Goal: Task Accomplishment & Management: Complete application form

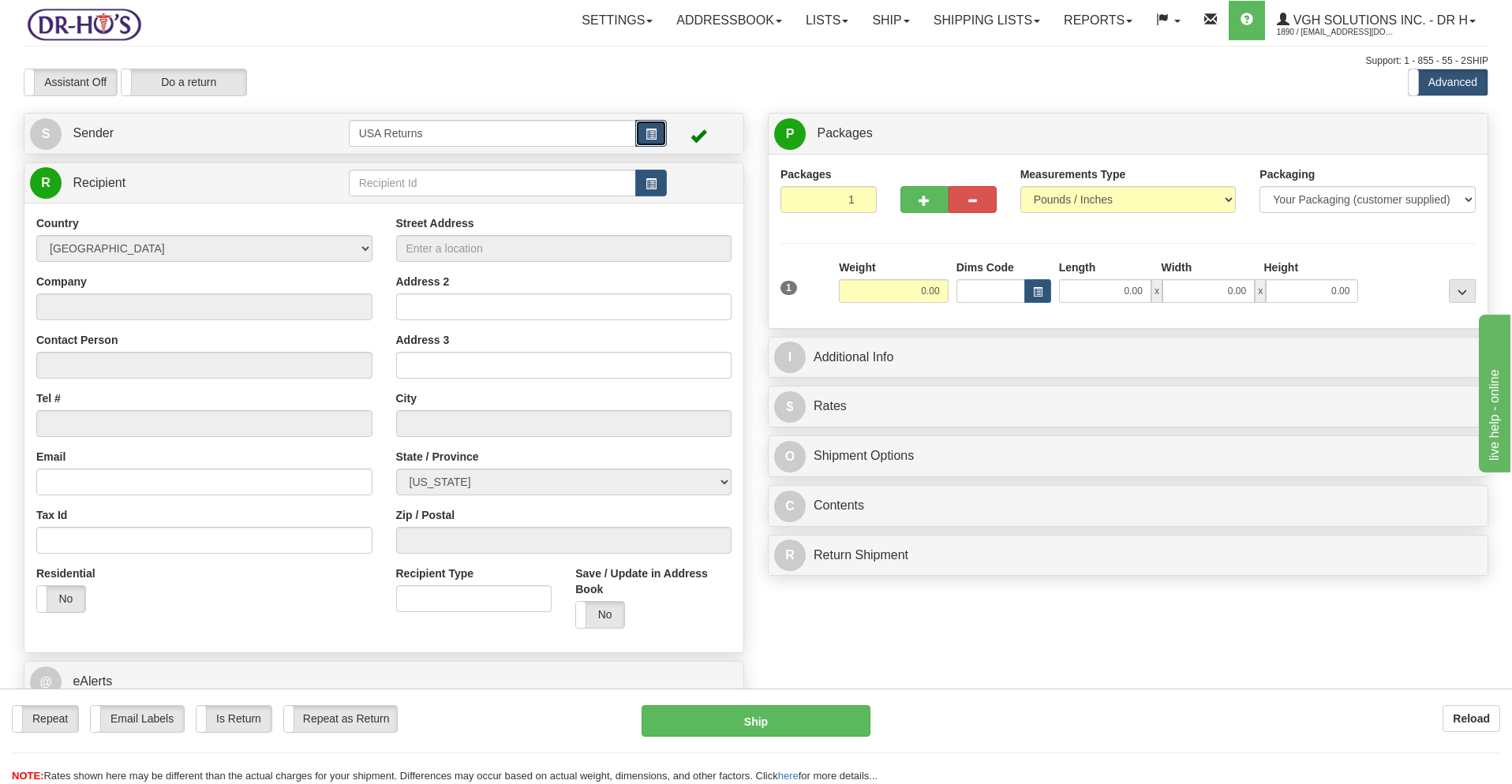
click at [647, 129] on span "button" at bounding box center [651, 134] width 11 height 10
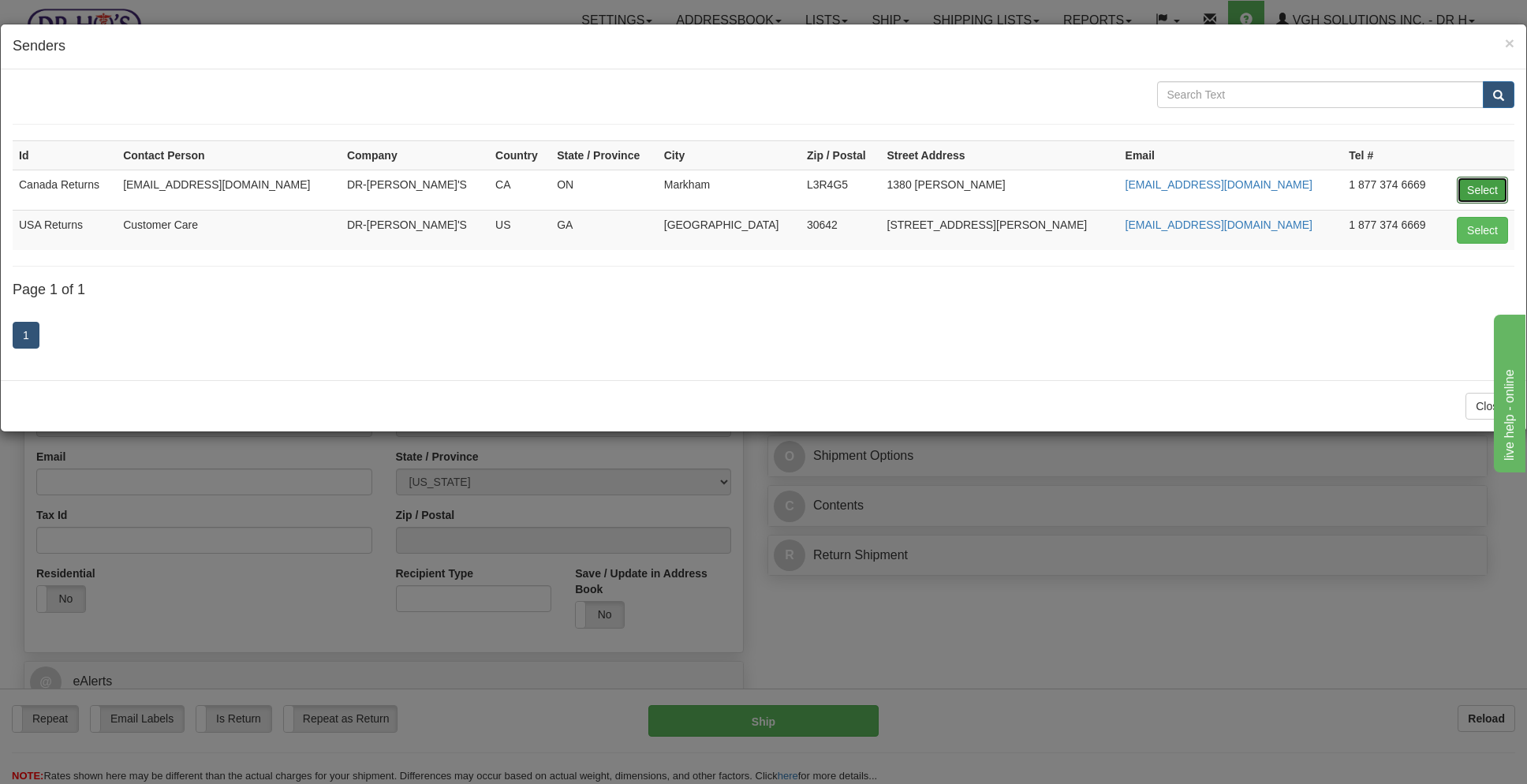
drag, startPoint x: 1492, startPoint y: 192, endPoint x: 1480, endPoint y: 185, distance: 13.9
click at [1492, 192] on button "Select" at bounding box center [1482, 189] width 51 height 26
type input "Canada Returns"
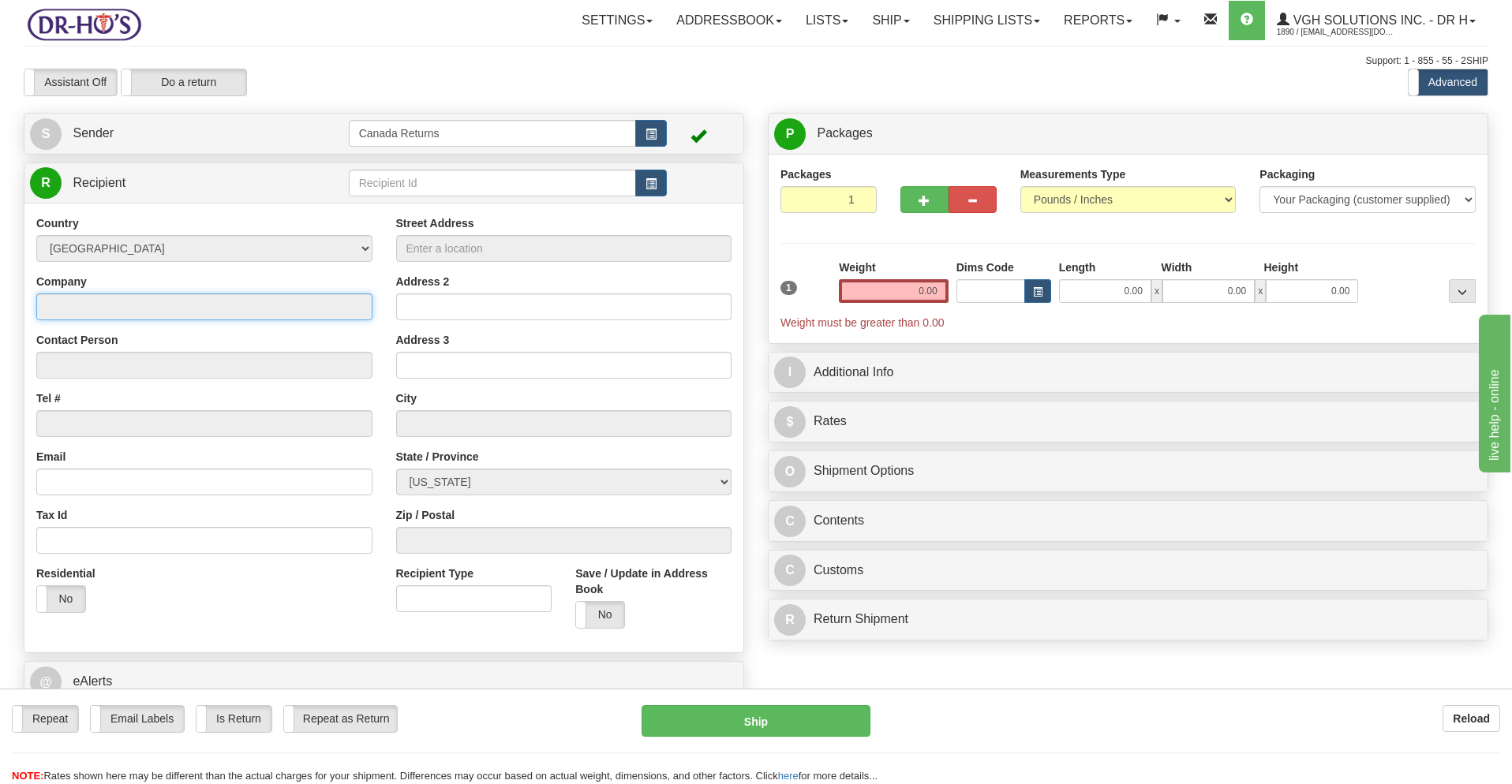
click at [93, 303] on input "Company" at bounding box center [204, 306] width 336 height 26
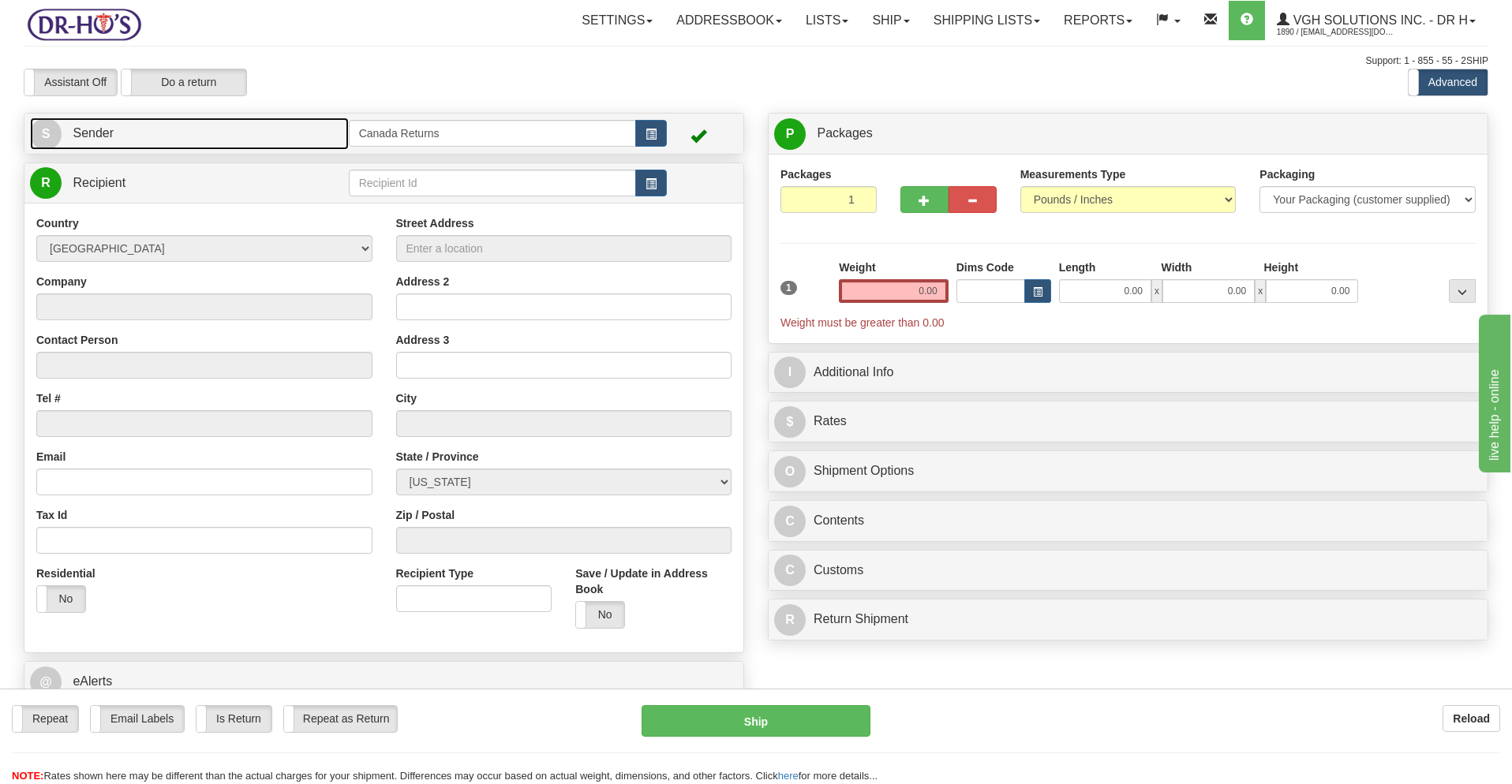
click at [121, 133] on link "S Sender" at bounding box center [189, 134] width 319 height 33
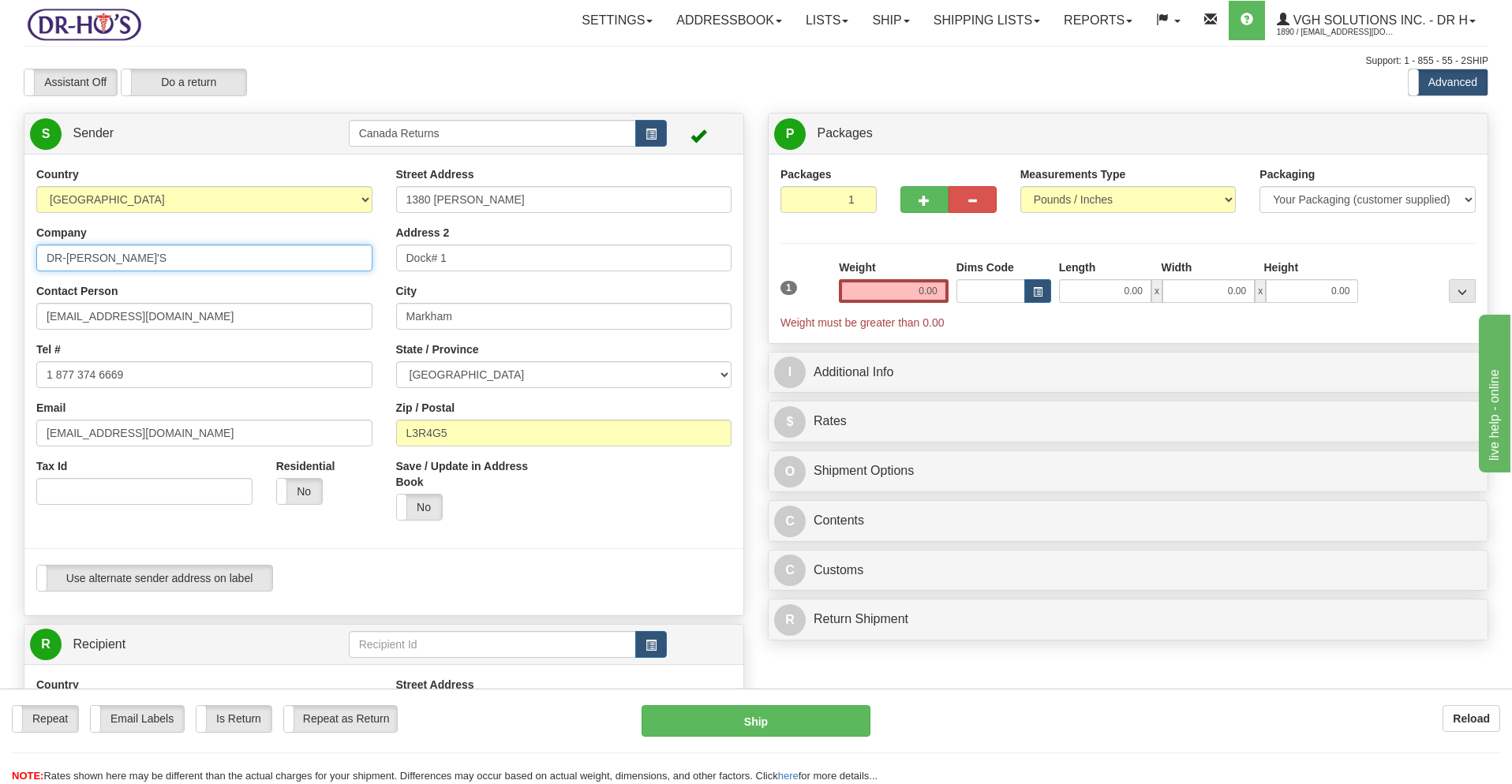
click at [102, 262] on input "DR-[PERSON_NAME]'S" at bounding box center [204, 258] width 336 height 26
paste input "erryck [PERSON_NAME]"
type input "[PERSON_NAME]"
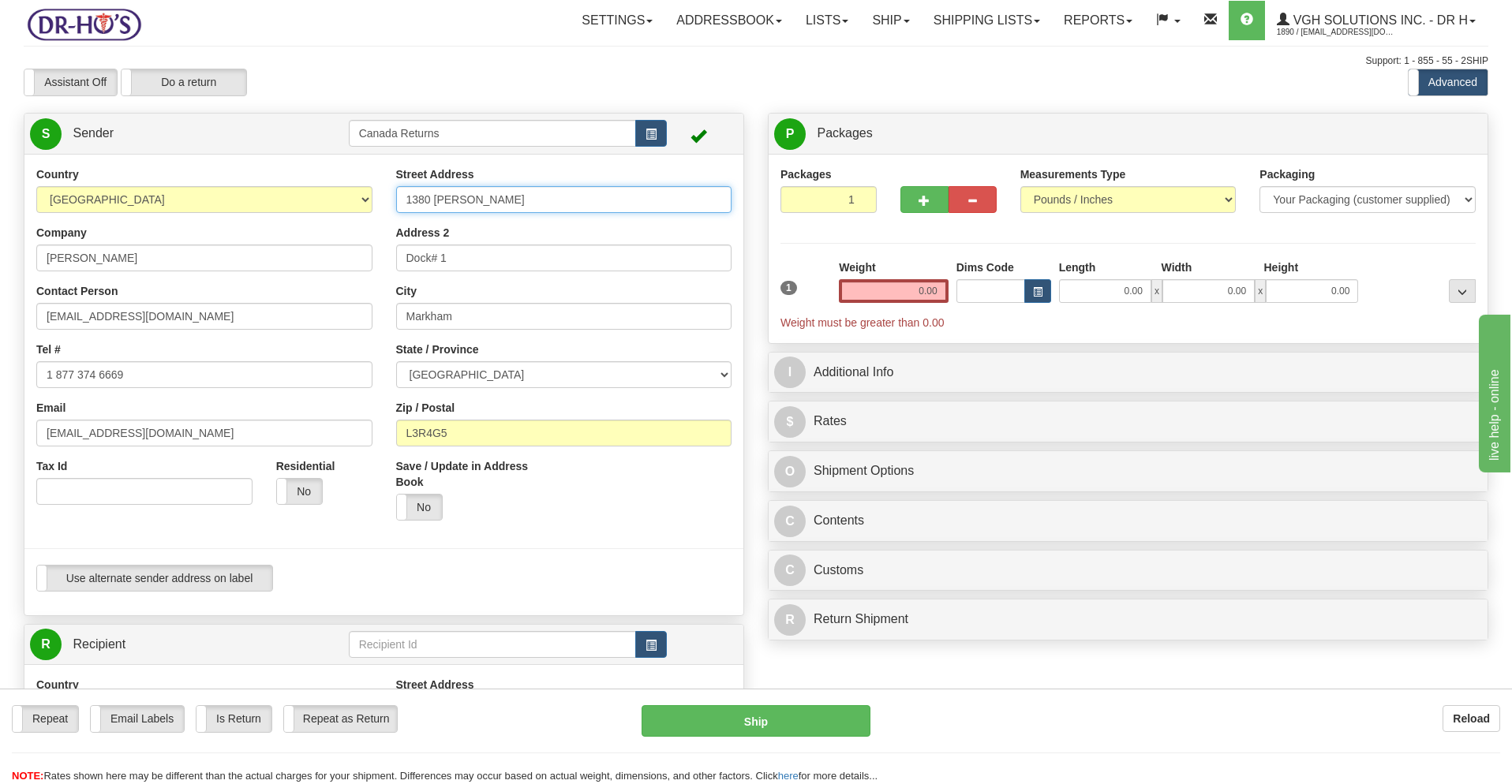
click at [493, 199] on input "1380 [PERSON_NAME]" at bounding box center [564, 199] width 336 height 26
paste input "[STREET_ADDRESS]"
drag, startPoint x: 497, startPoint y: 194, endPoint x: 591, endPoint y: 211, distance: 95.5
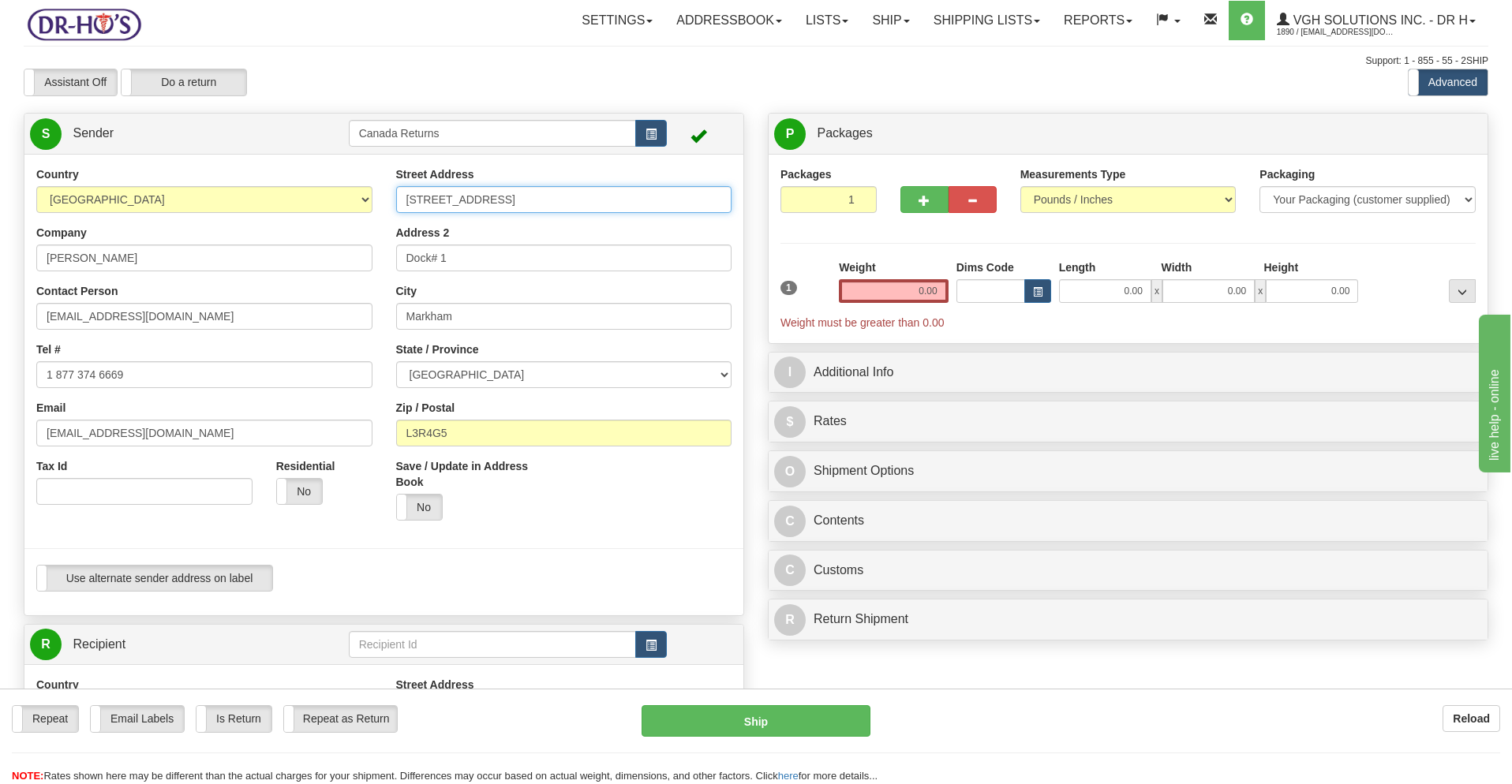
click at [591, 211] on input "[STREET_ADDRESS]" at bounding box center [564, 199] width 336 height 26
type input "[STREET_ADDRESS],"
click at [455, 266] on input "Dock# 1" at bounding box center [564, 258] width 336 height 26
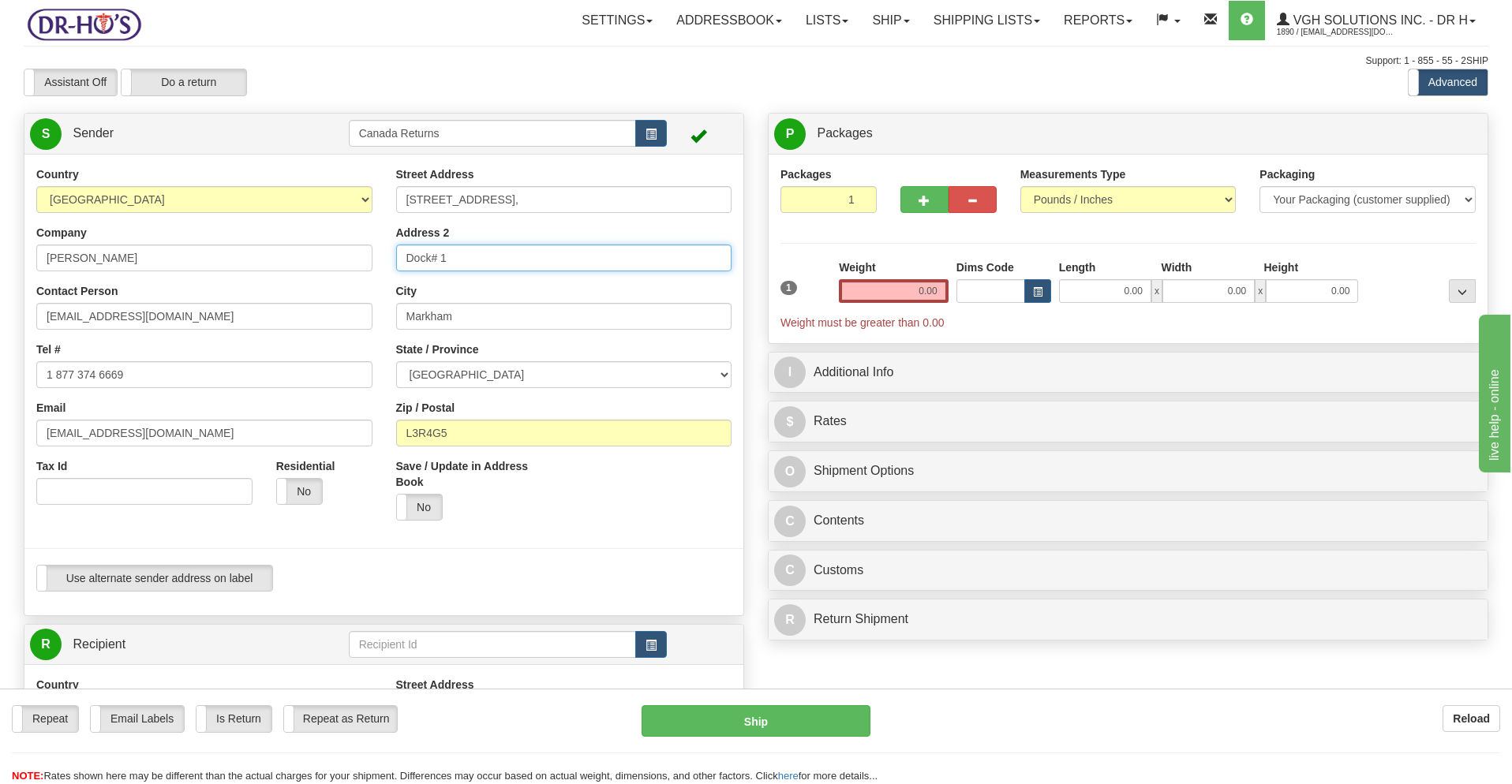
paste input "Apt 30"
type input "Apt 301"
click at [474, 321] on input "Markham" at bounding box center [564, 316] width 336 height 26
paste input "Etobicoke"
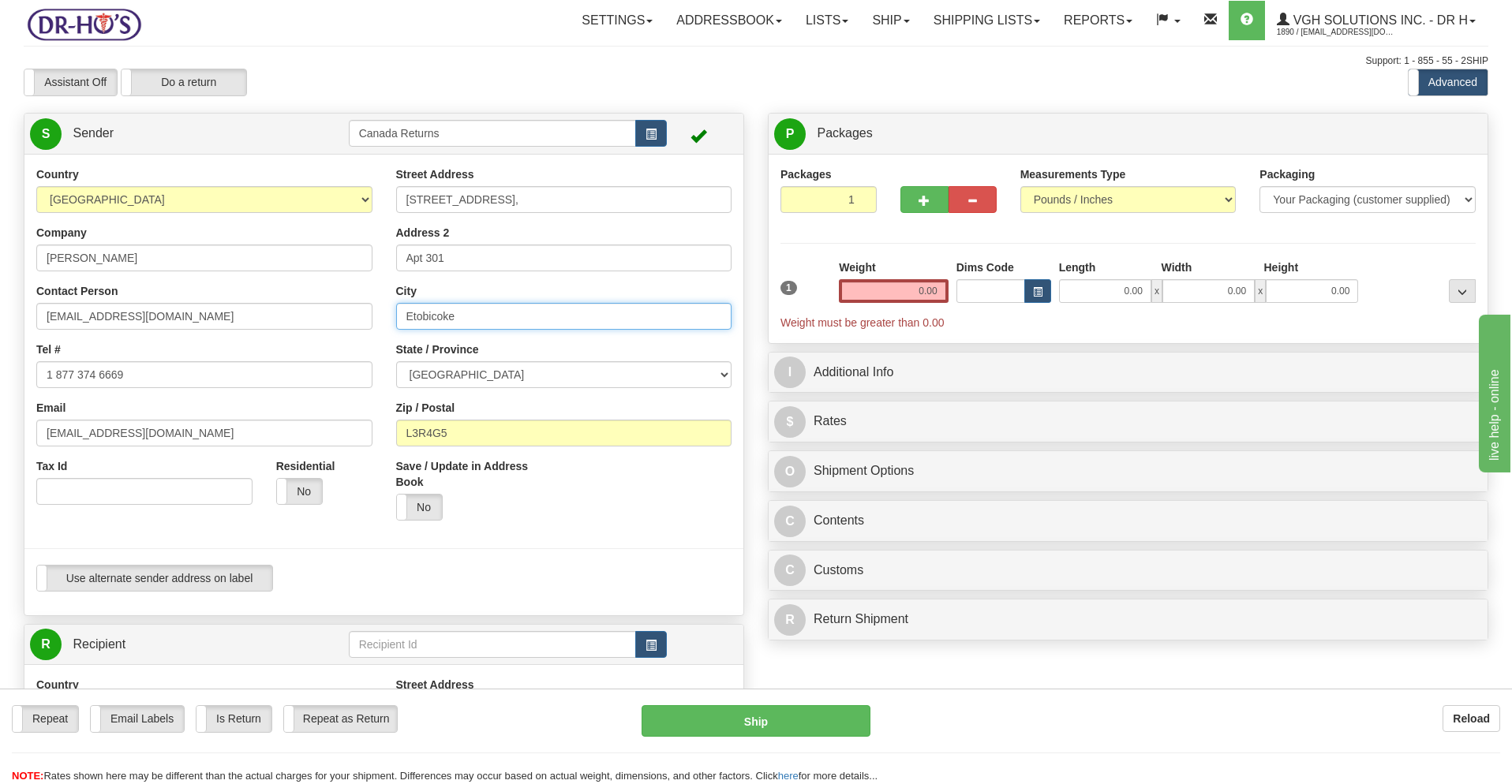
type input "Etobicoke"
click at [453, 439] on input "L3R4G5" at bounding box center [564, 433] width 336 height 26
paste input "M8Y4C3"
type input "M8Y4C3"
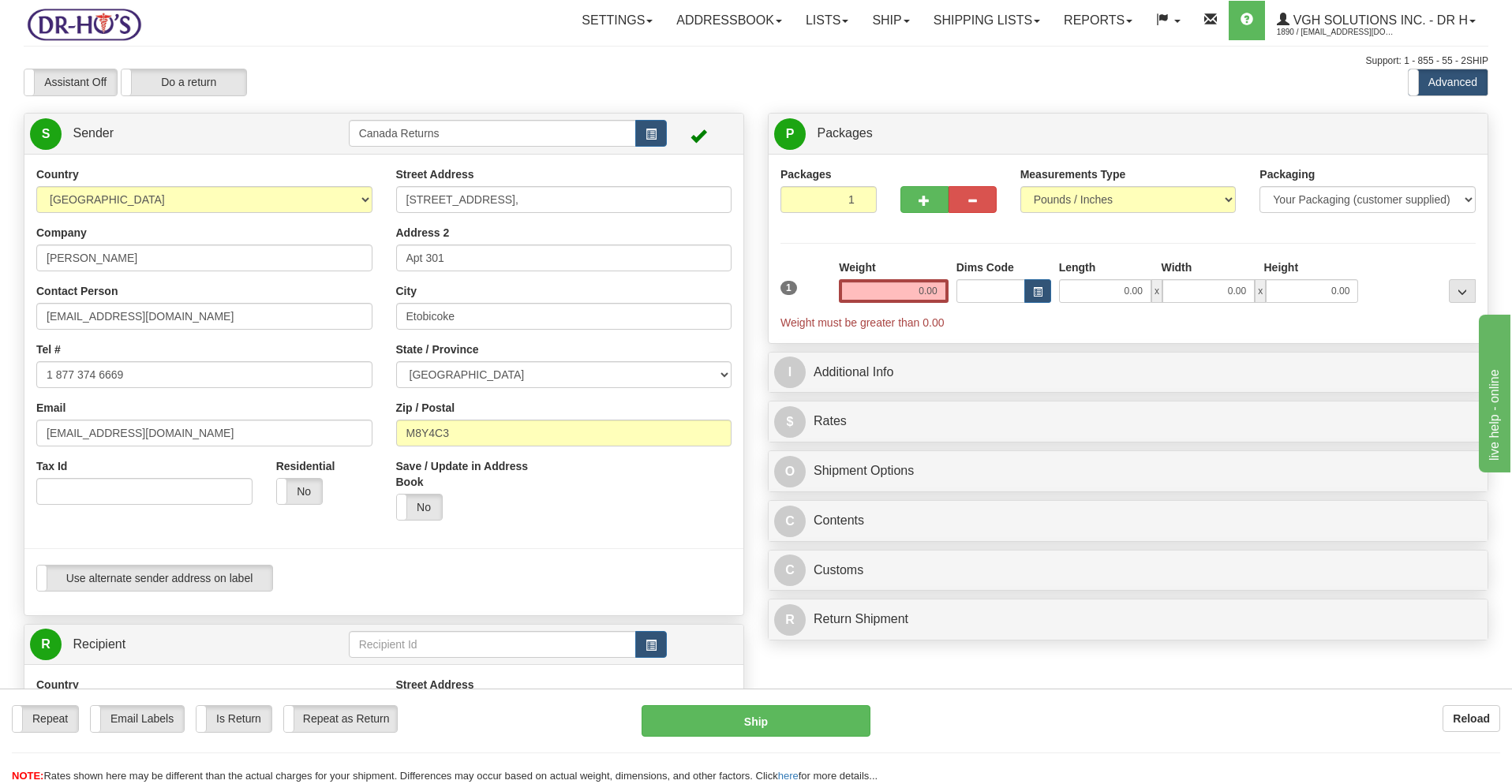
click at [610, 525] on div "Save / Update in Address Book Yes No" at bounding box center [564, 494] width 360 height 74
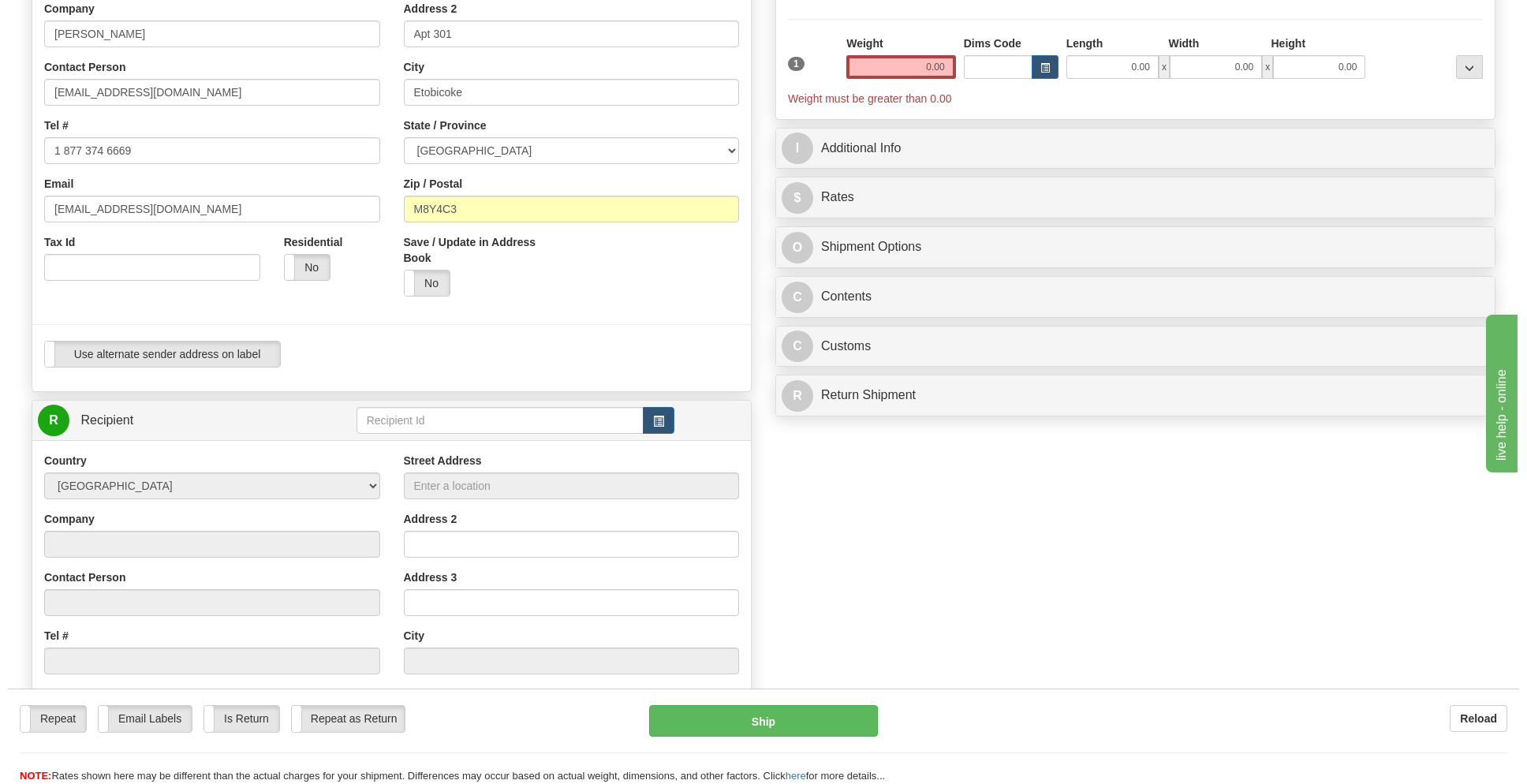
scroll to position [316, 0]
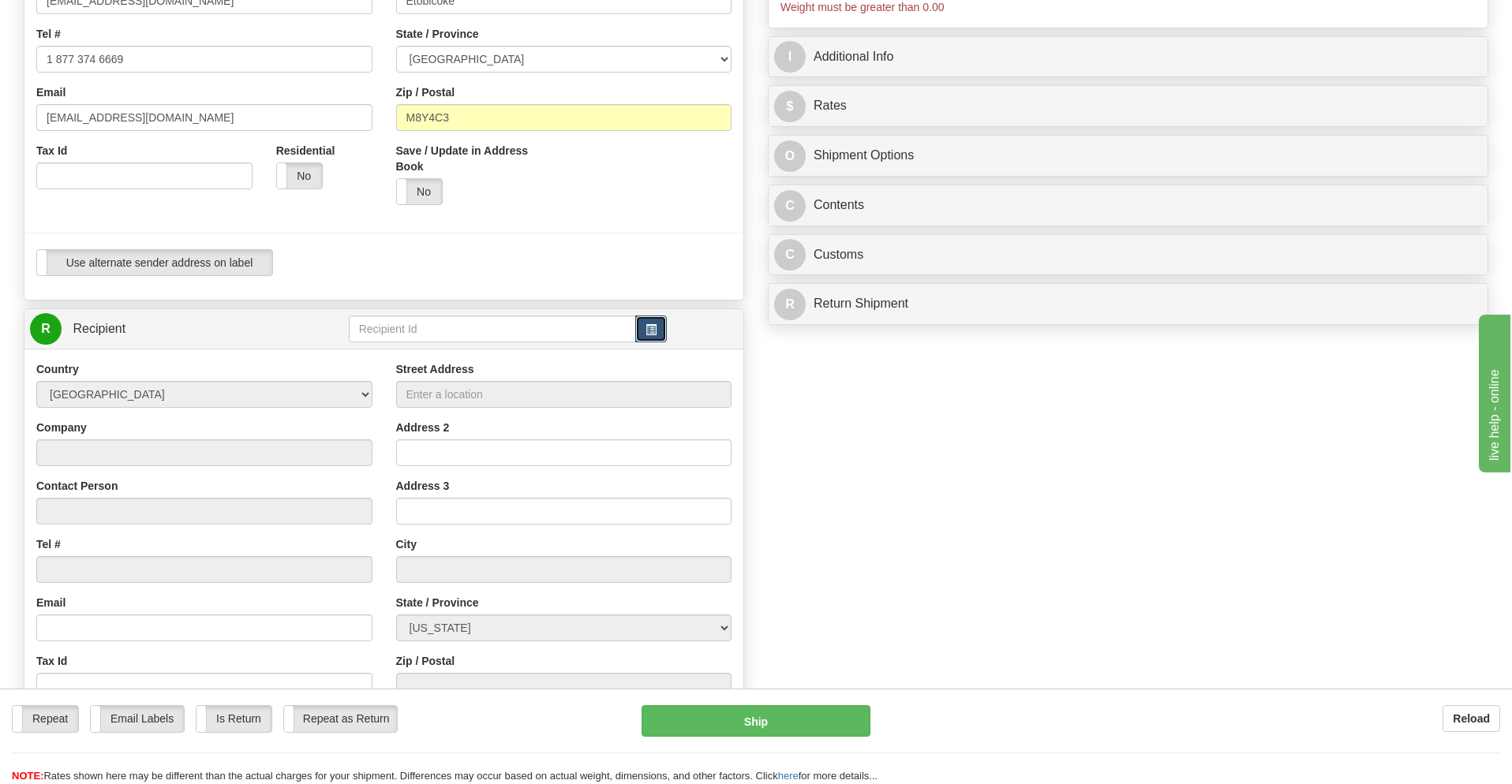
click at [658, 329] on button "button" at bounding box center [650, 329] width 32 height 26
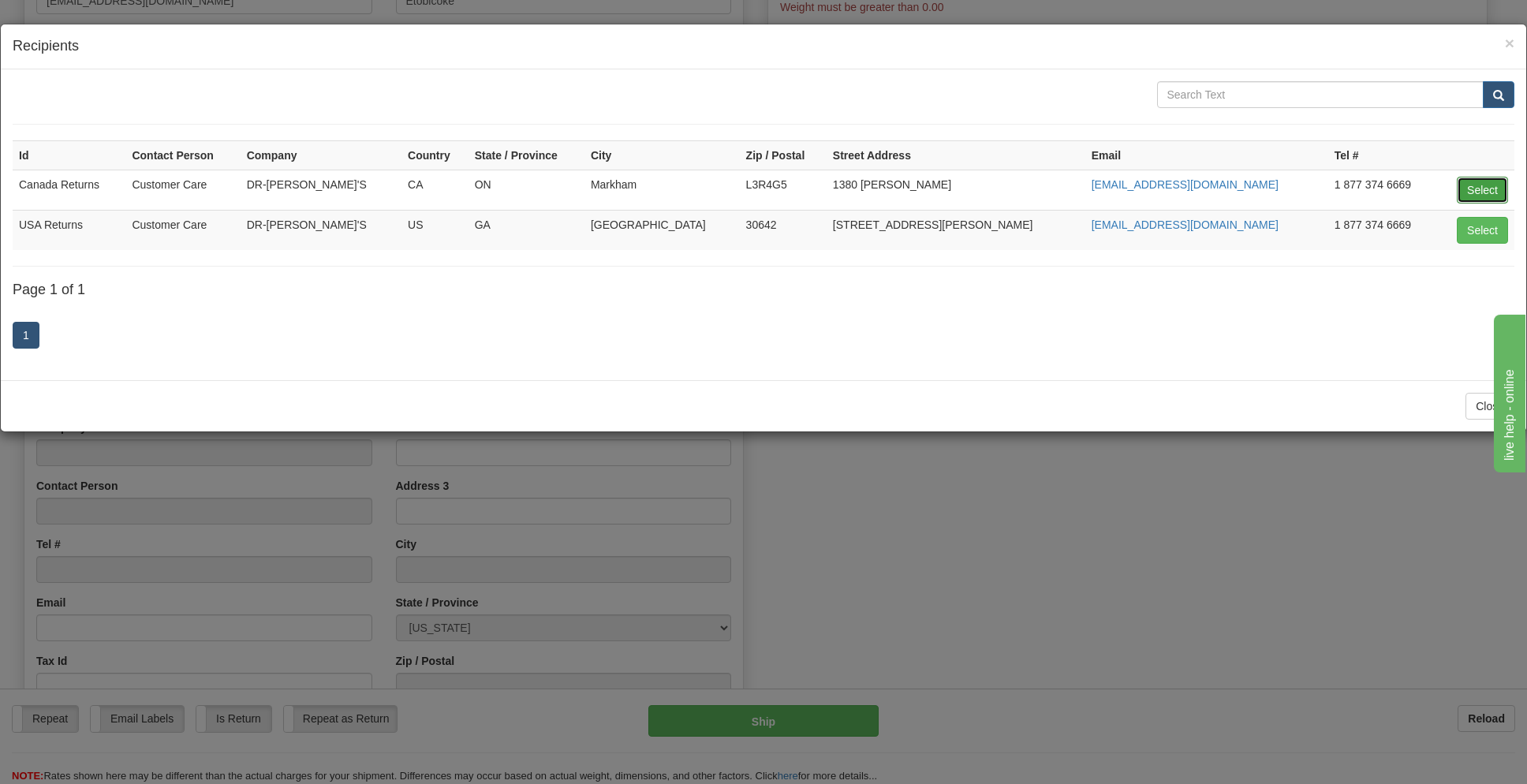
click at [1481, 187] on button "Select" at bounding box center [1482, 189] width 51 height 26
type input "Canada Returns"
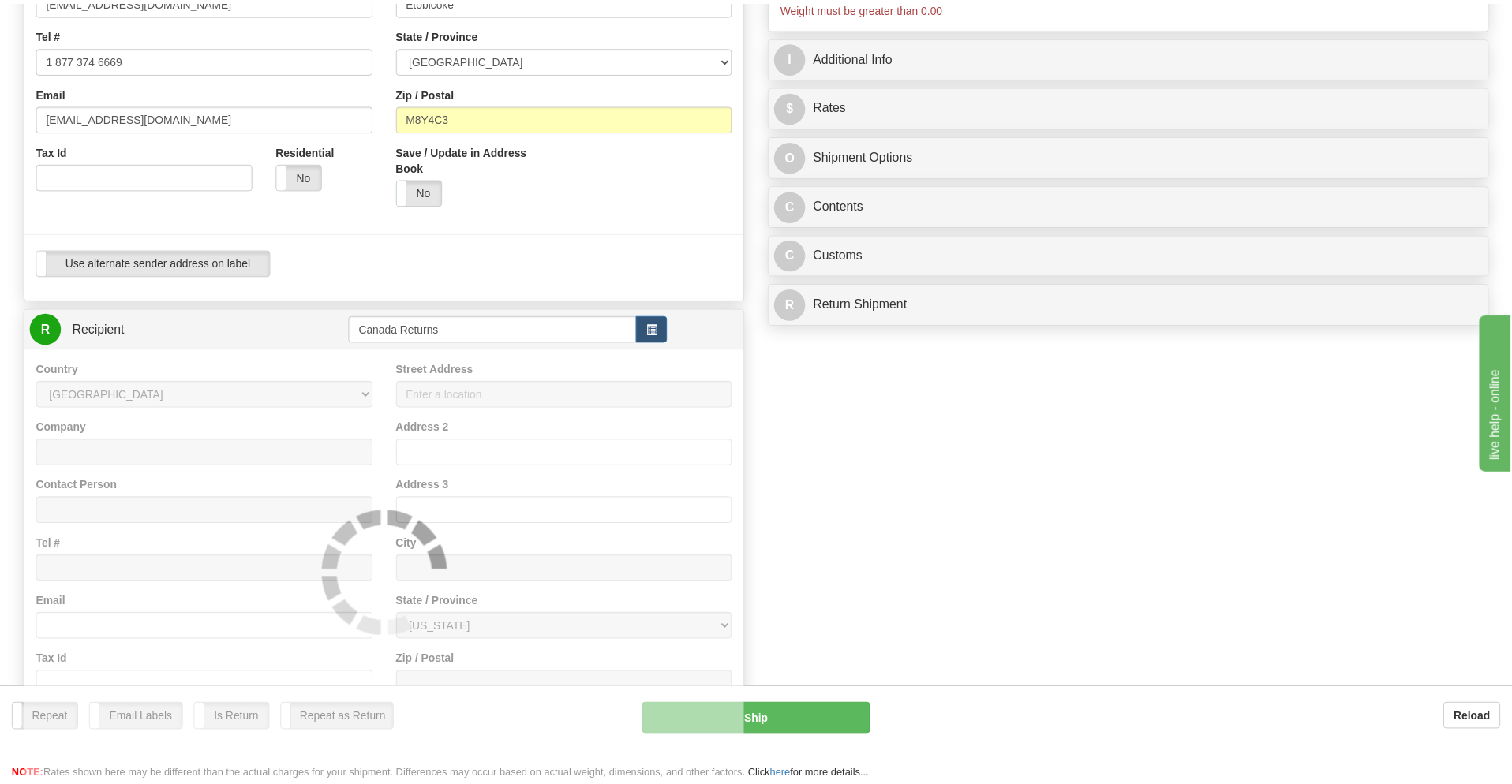
scroll to position [0, 0]
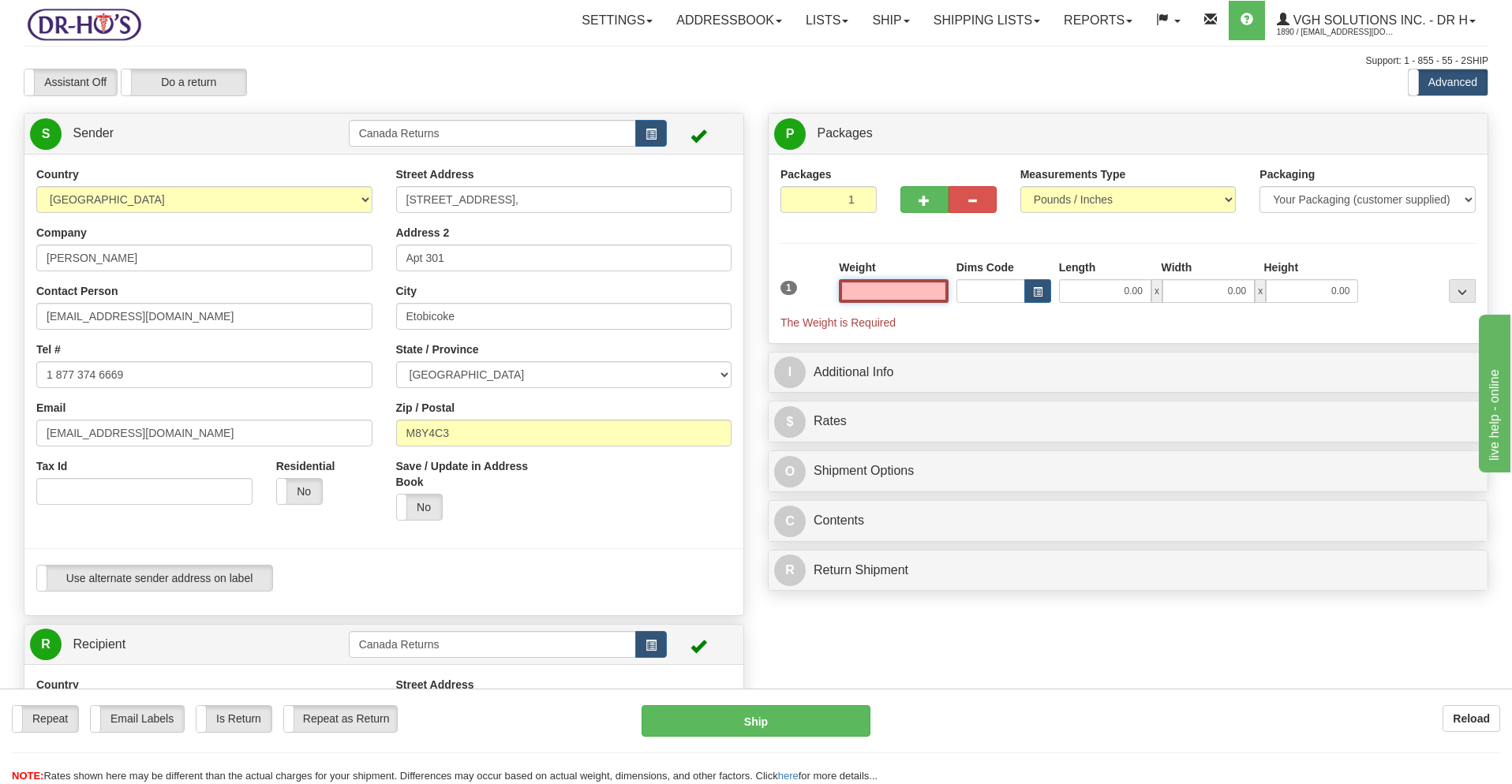
click at [894, 290] on input "text" at bounding box center [894, 291] width 109 height 24
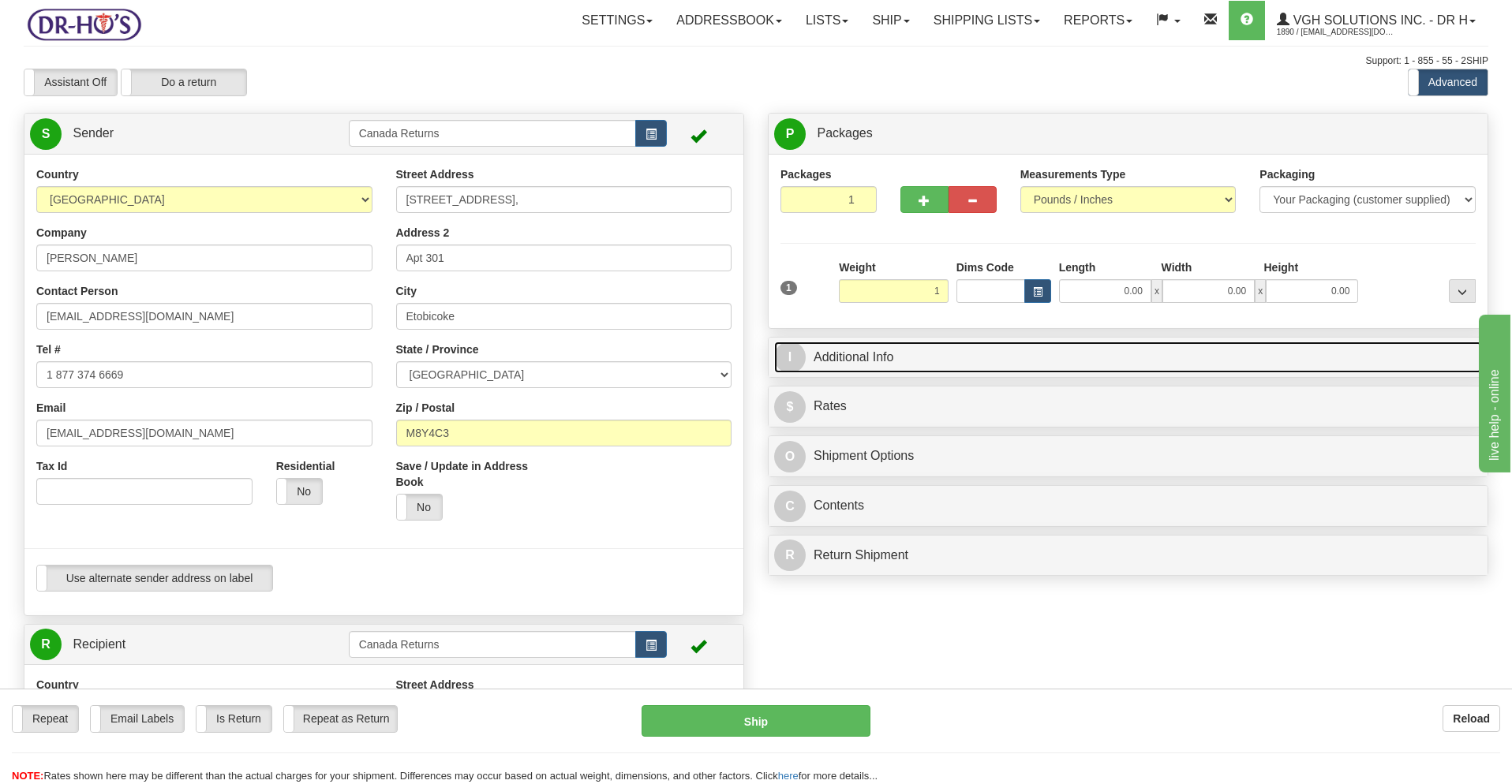
type input "1.00"
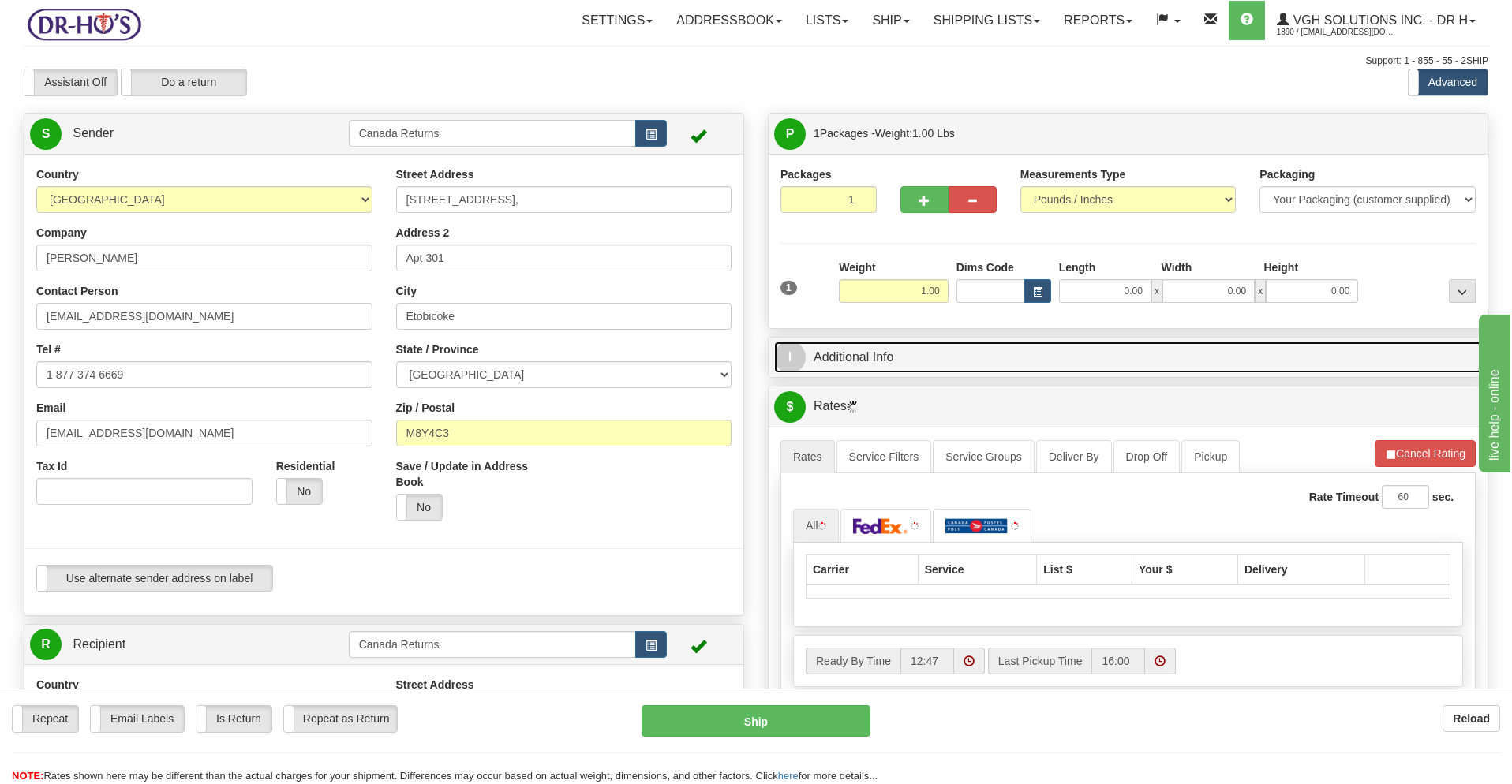
click at [964, 361] on link "I Additional Info" at bounding box center [1128, 358] width 708 height 33
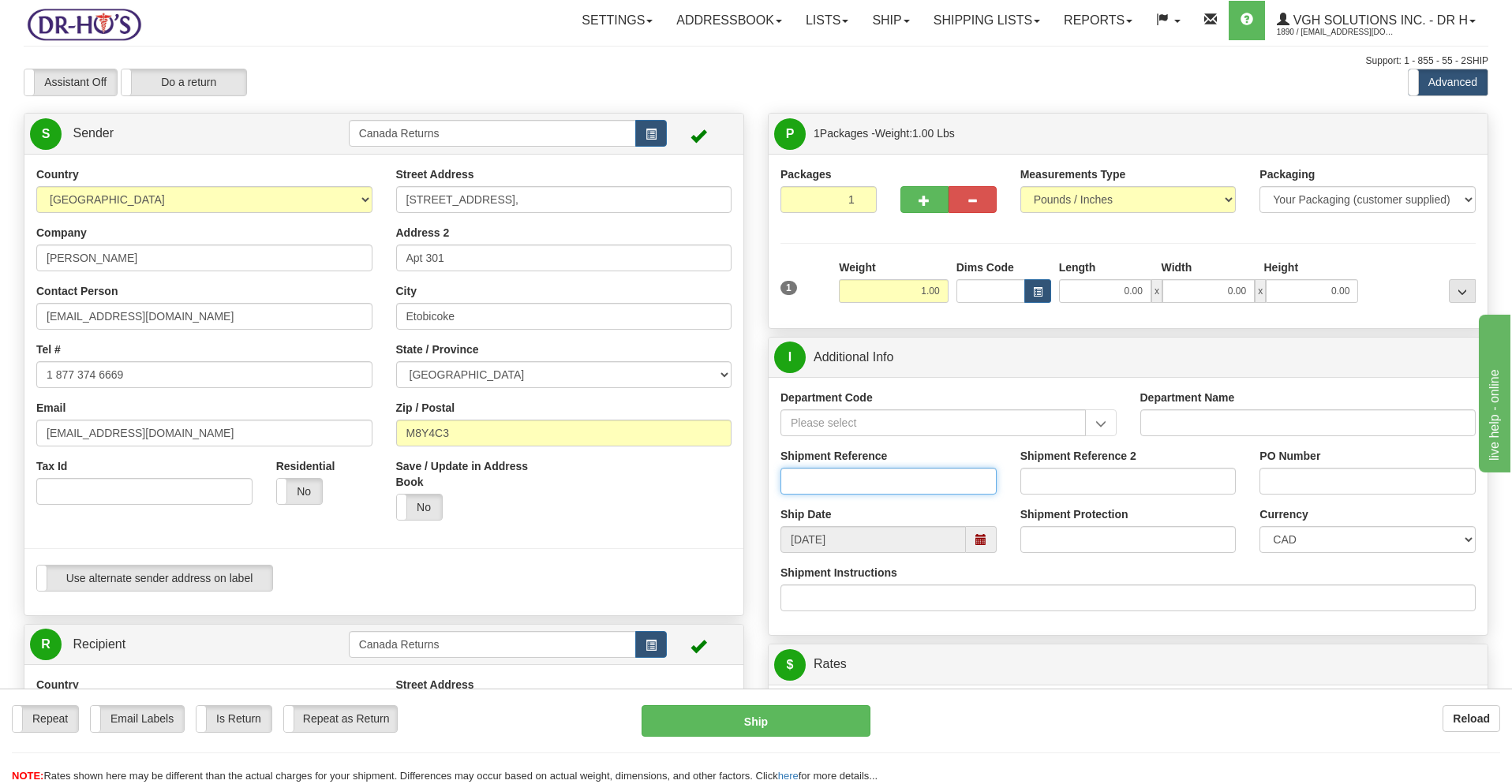
click at [909, 480] on input "Shipment Reference" at bounding box center [888, 481] width 216 height 26
click at [976, 545] on span at bounding box center [981, 539] width 11 height 11
type input "1198162"
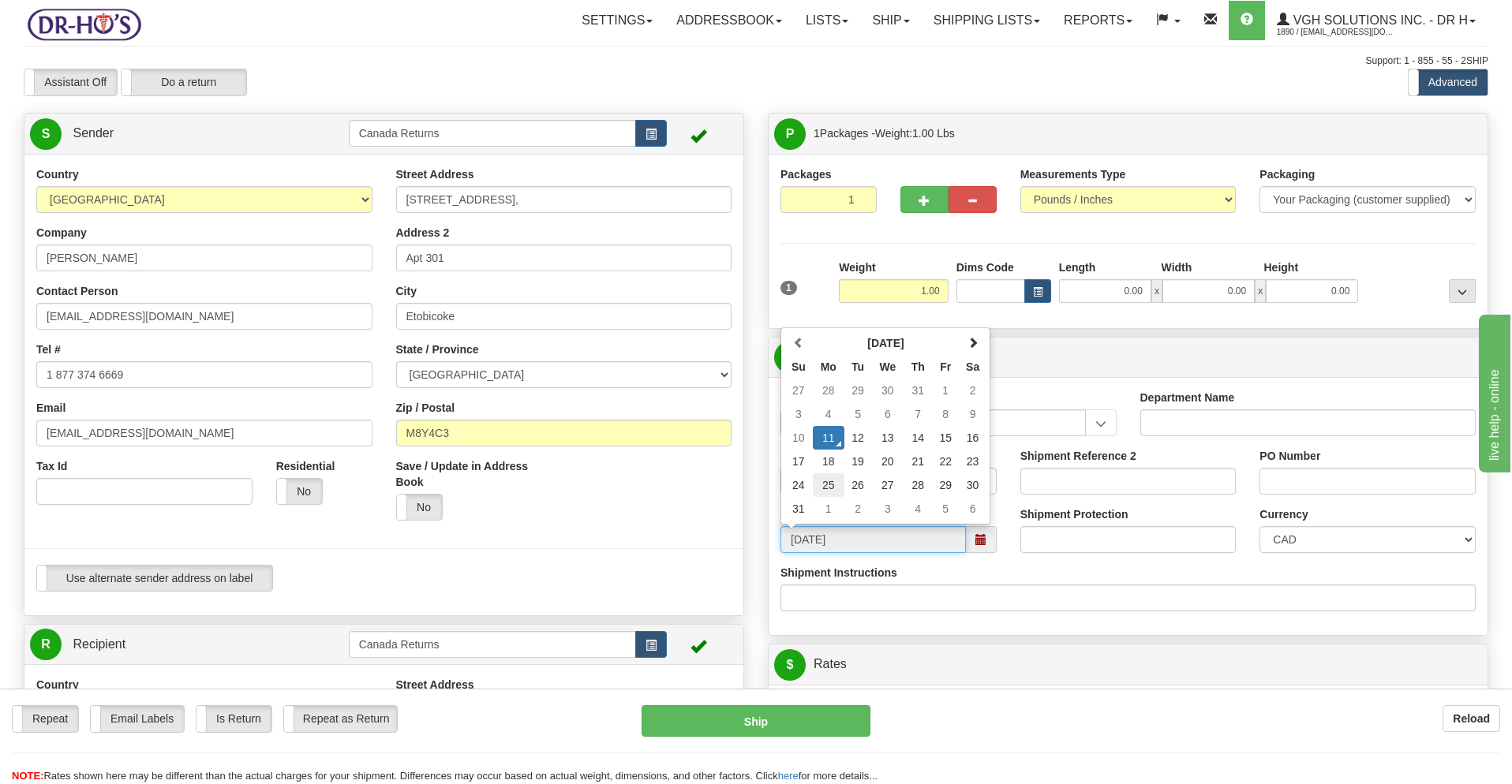
click at [824, 486] on td "25" at bounding box center [828, 485] width 32 height 24
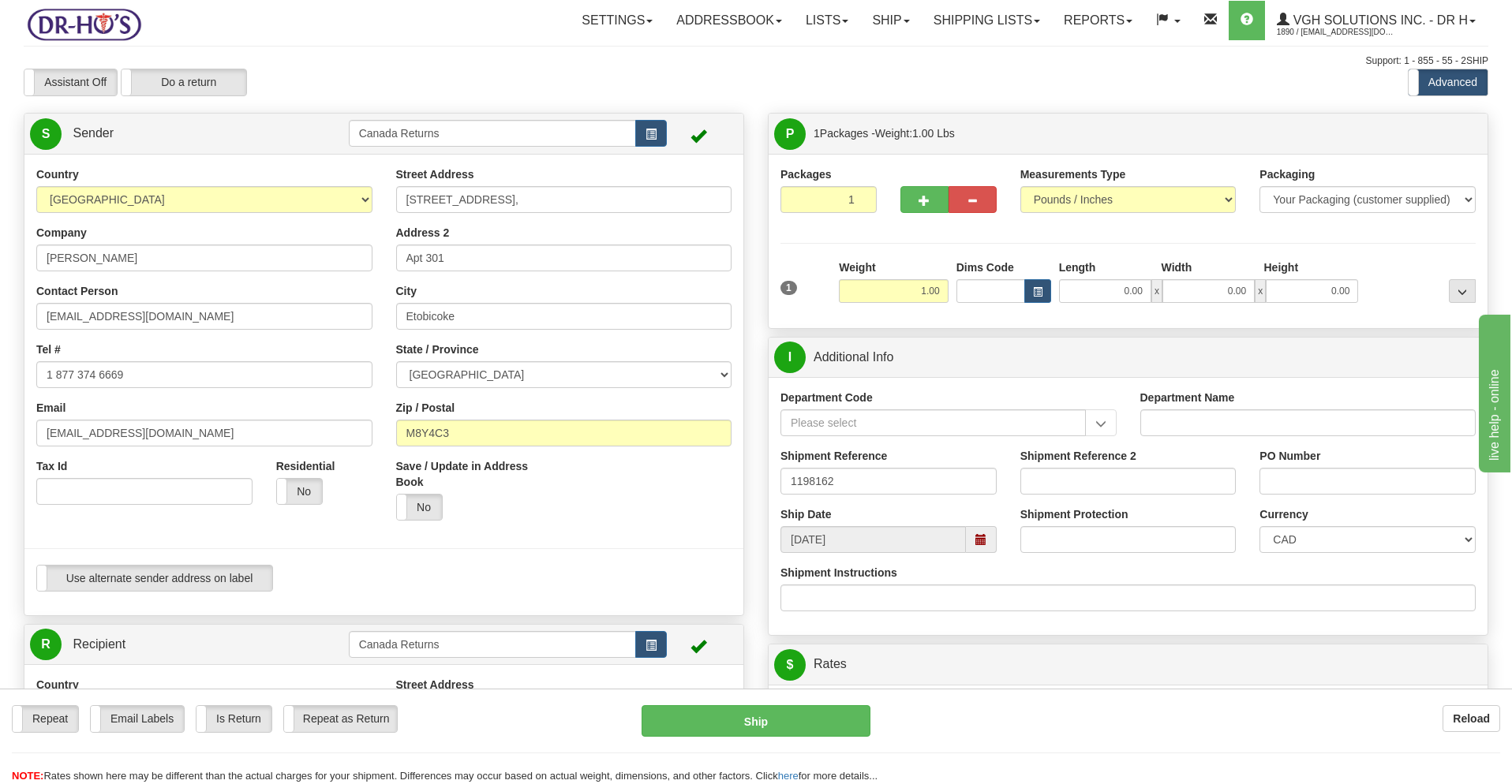
click at [983, 538] on span at bounding box center [981, 539] width 11 height 11
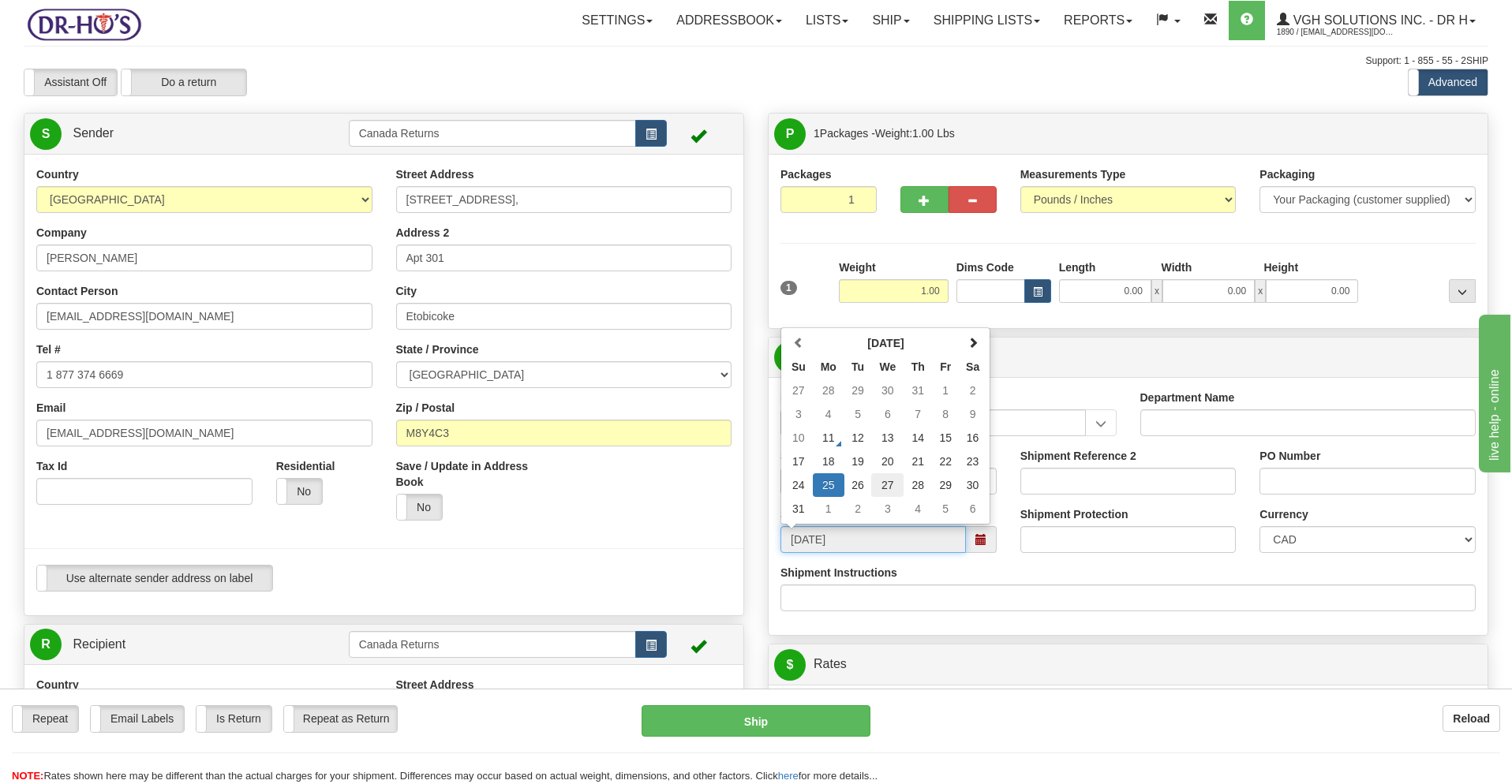
click at [888, 487] on td "27" at bounding box center [887, 485] width 33 height 24
type input "[DATE]"
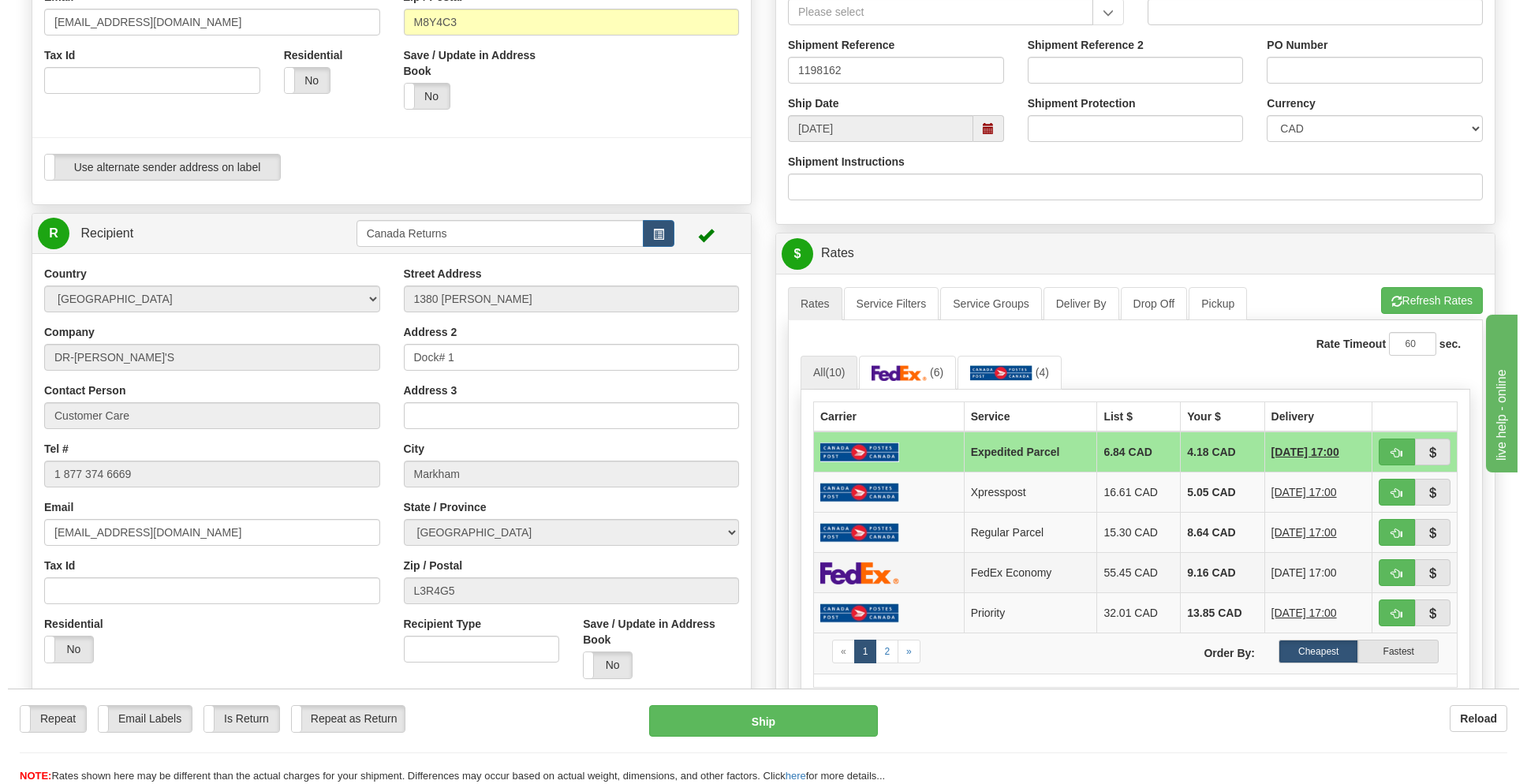
scroll to position [421, 0]
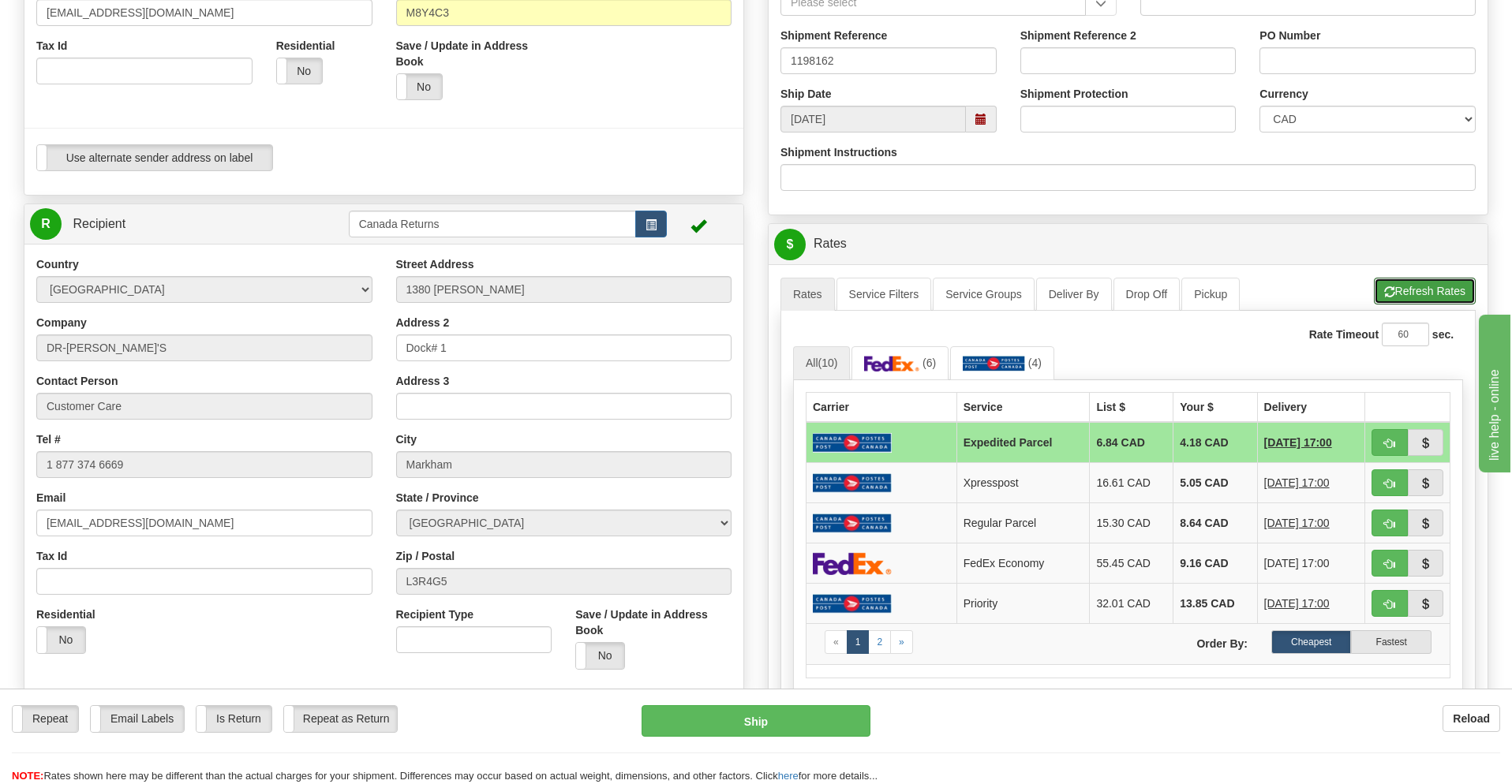
click at [1421, 286] on button "Refresh Rates" at bounding box center [1425, 290] width 102 height 26
click at [764, 717] on button "Ship" at bounding box center [755, 720] width 228 height 32
type input "DOM.EP"
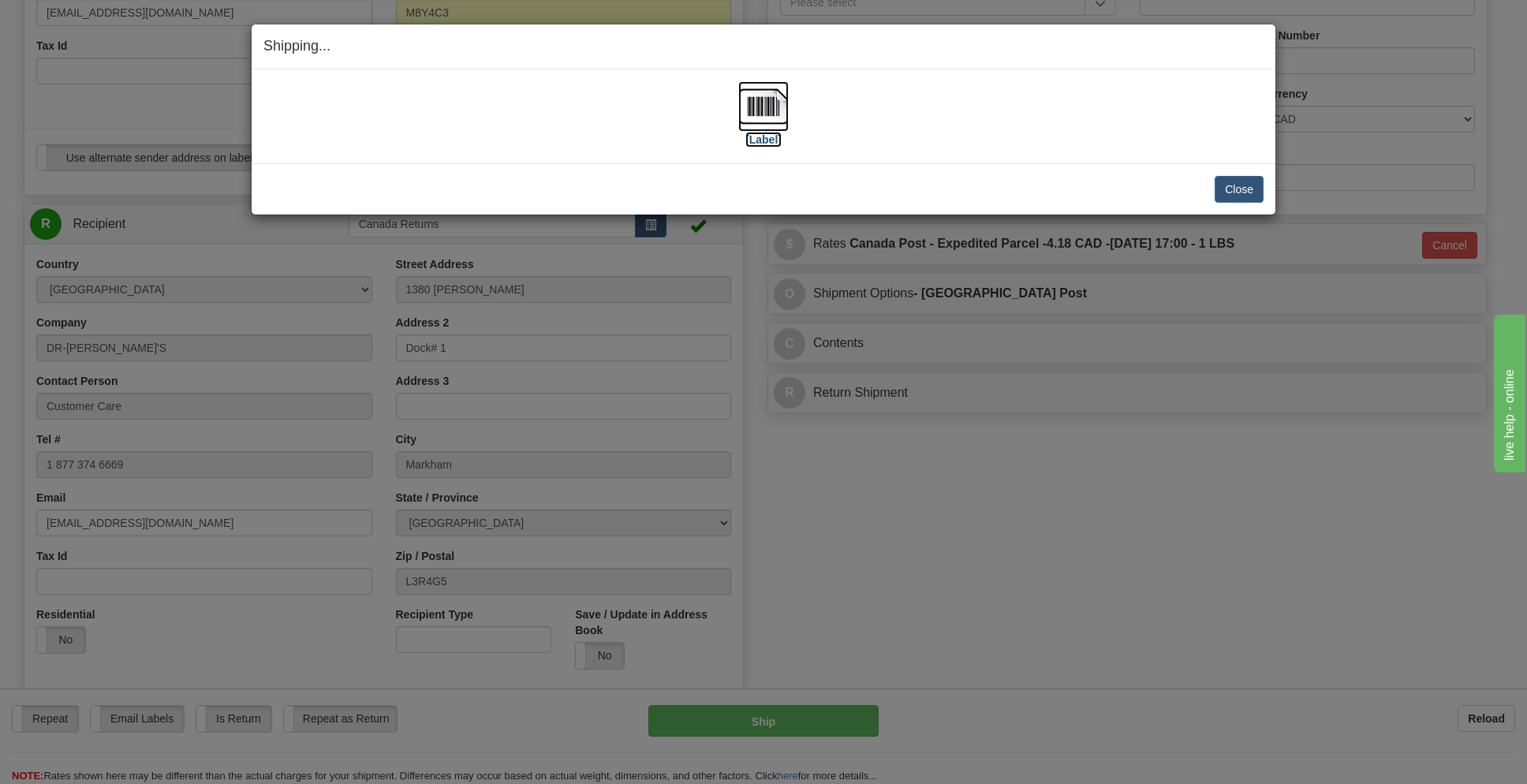
click at [760, 139] on label "[Label]" at bounding box center [764, 139] width 36 height 15
click at [1237, 186] on button "Close" at bounding box center [1239, 188] width 49 height 26
